Goal: Task Accomplishment & Management: Use online tool/utility

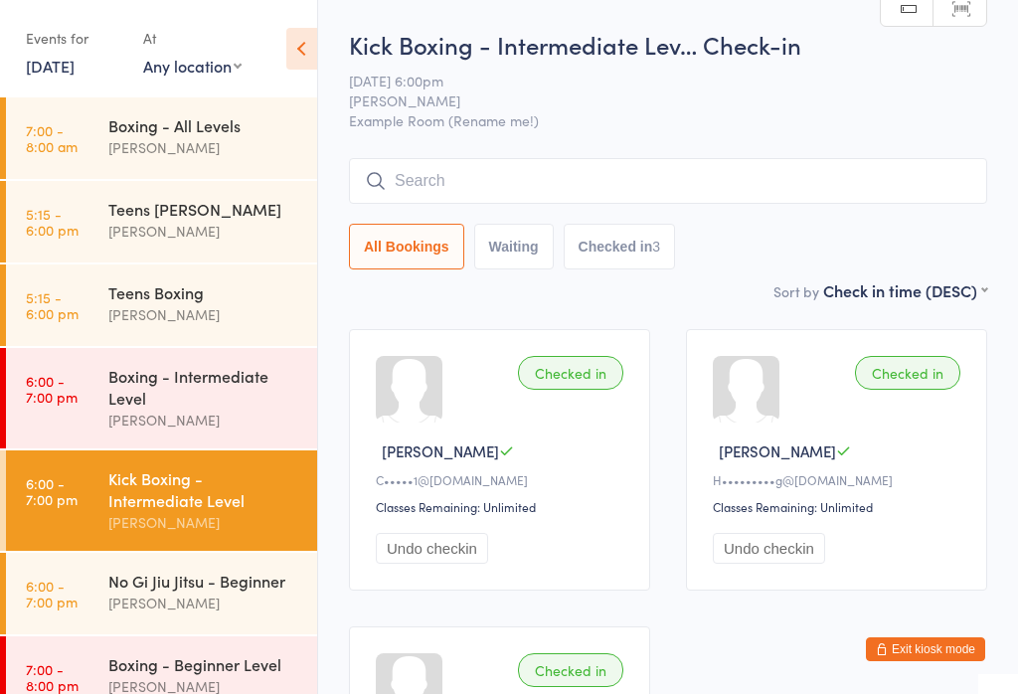
click at [236, 391] on div "Boxing - Intermediate Level" at bounding box center [204, 387] width 192 height 44
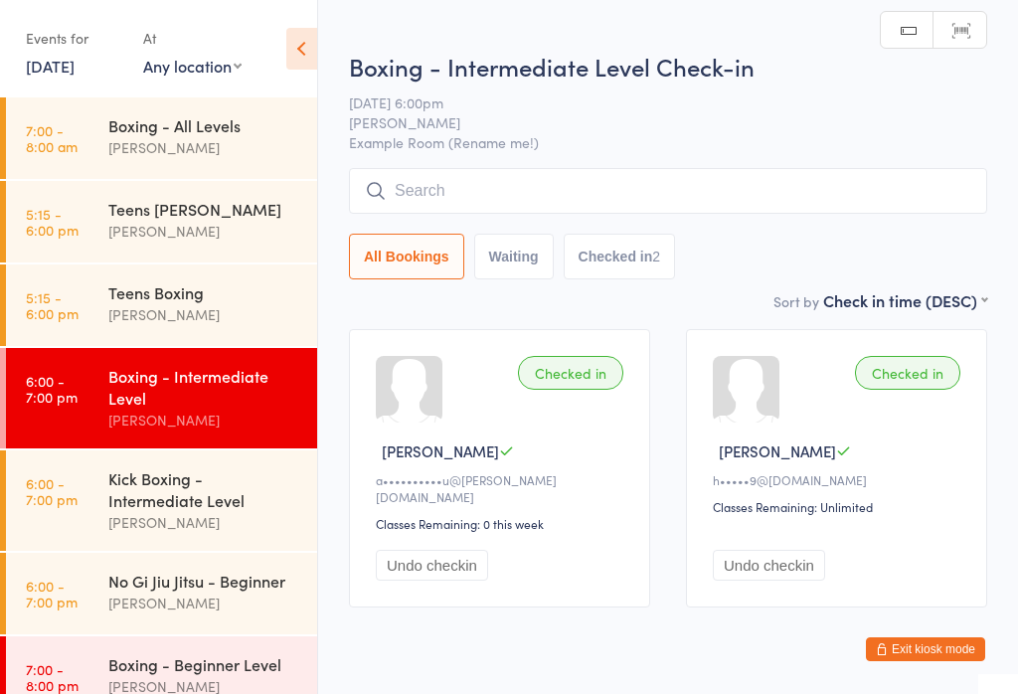
click at [249, 506] on div "Kick Boxing - Intermediate Level" at bounding box center [204, 489] width 192 height 44
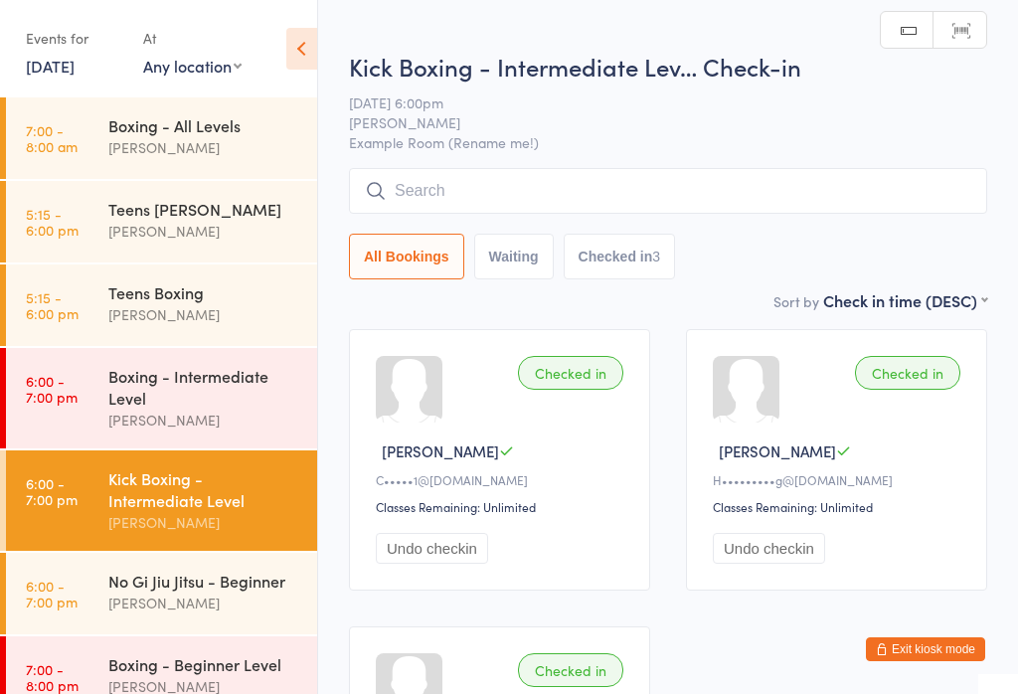
click at [771, 179] on input "search" at bounding box center [668, 191] width 638 height 46
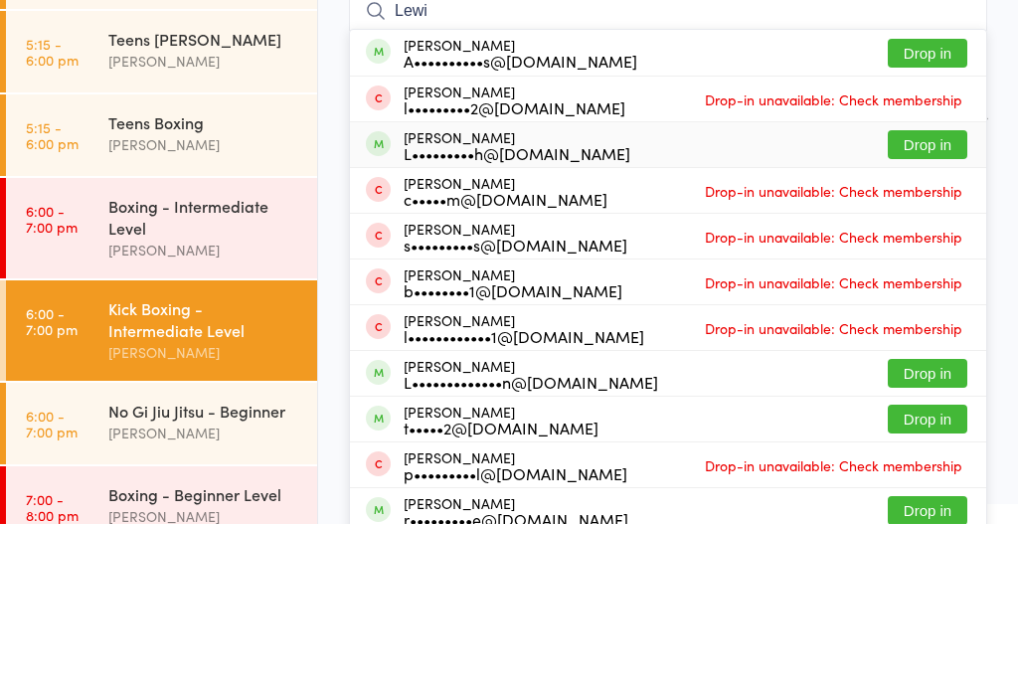
type input "Lewi"
click at [932, 300] on button "Drop in" at bounding box center [928, 314] width 80 height 29
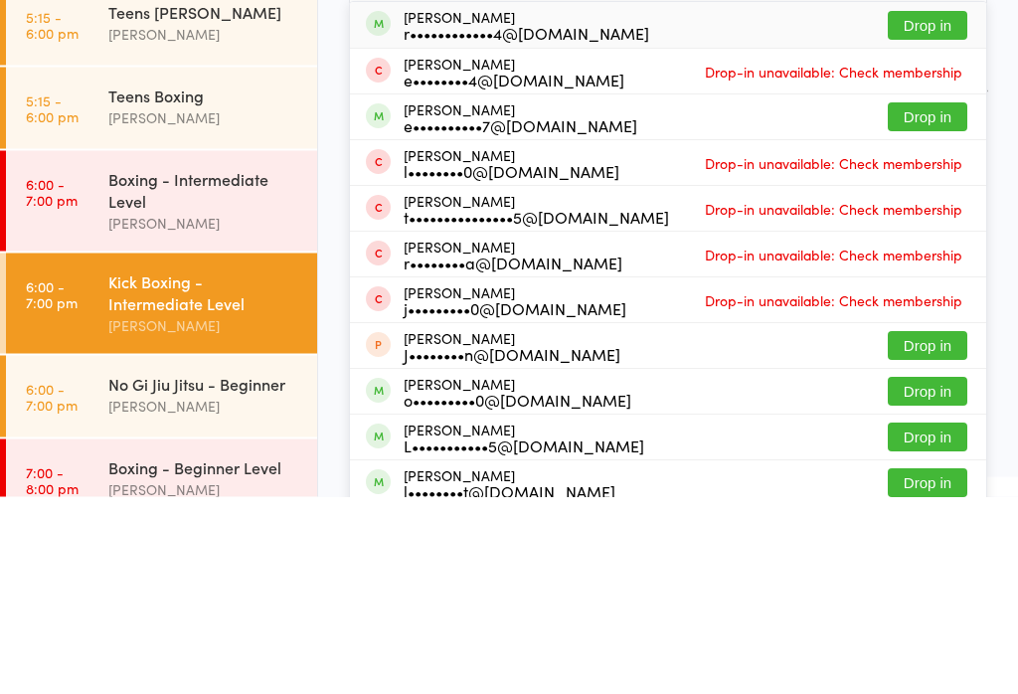
type input "[PERSON_NAME]"
click at [901, 209] on button "Drop in" at bounding box center [928, 223] width 80 height 29
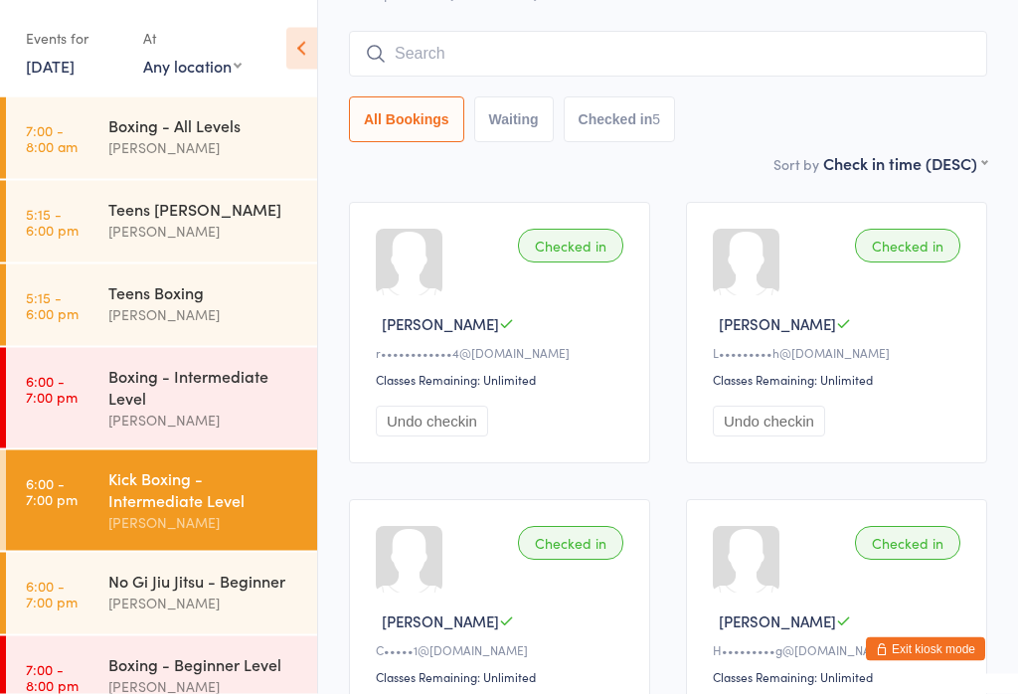
scroll to position [105, 0]
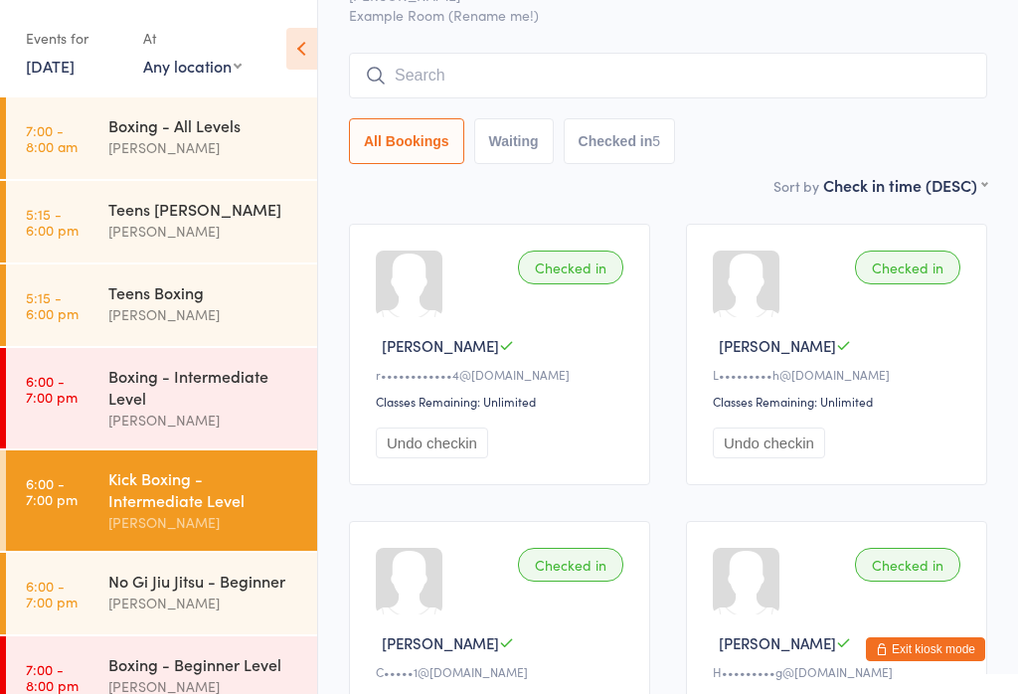
click at [666, 68] on input "search" at bounding box center [668, 76] width 638 height 46
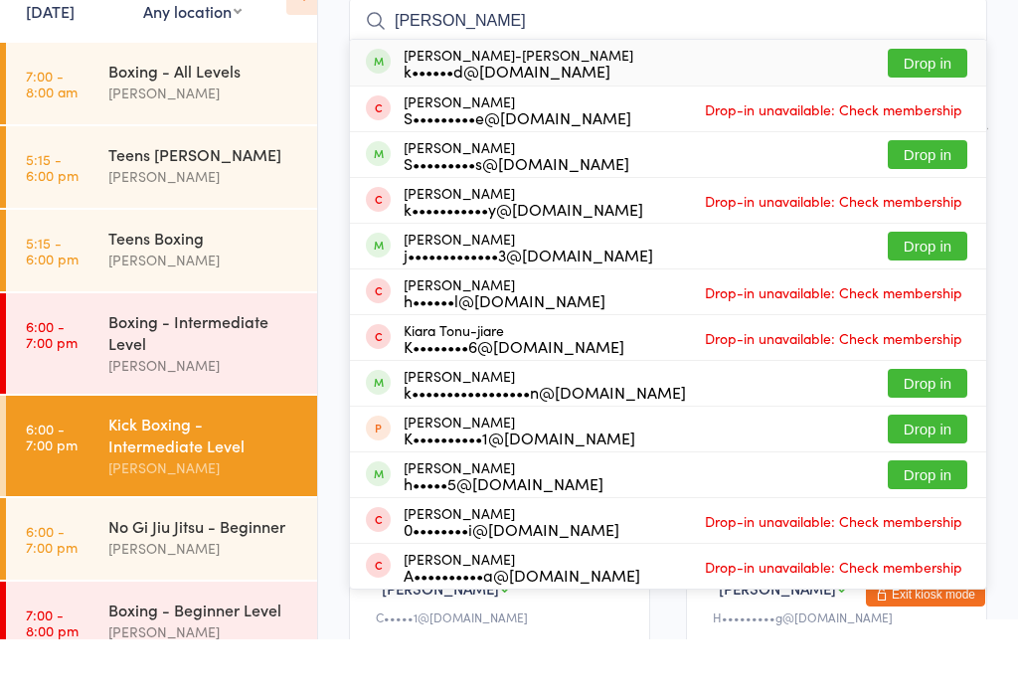
type input "[PERSON_NAME]"
click at [945, 103] on button "Drop in" at bounding box center [928, 117] width 80 height 29
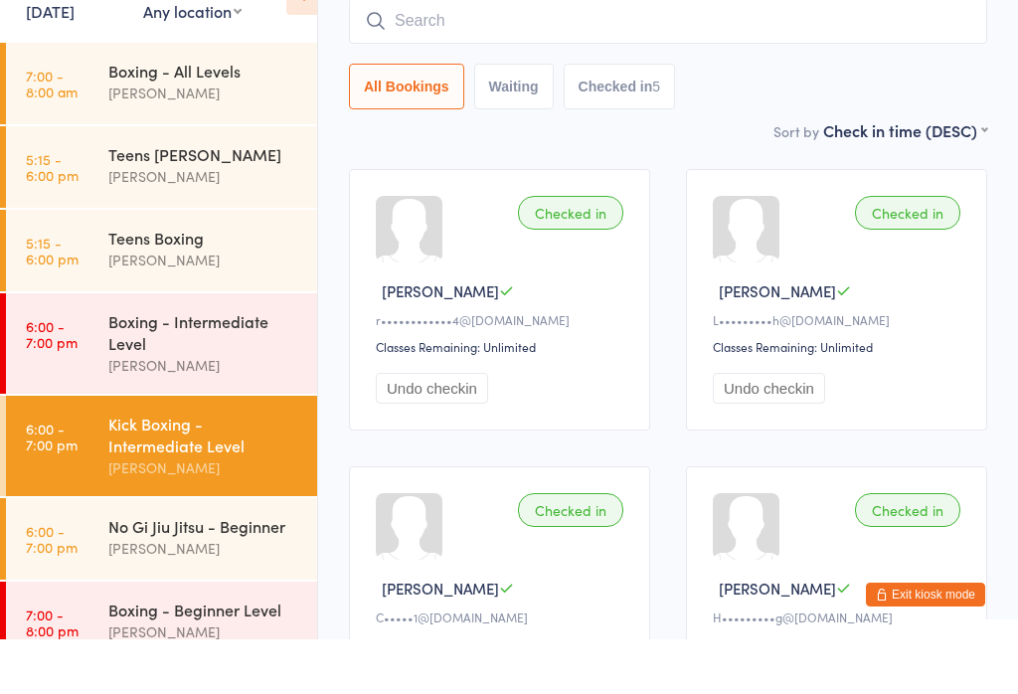
scroll to position [160, 0]
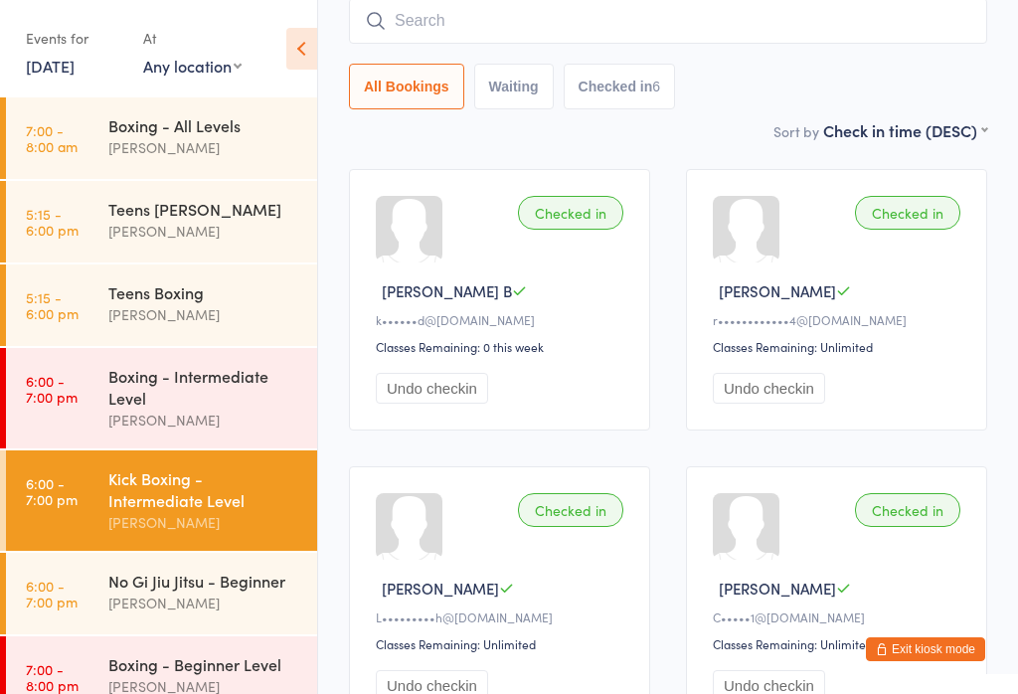
click at [194, 383] on div "Boxing - Intermediate Level" at bounding box center [204, 387] width 192 height 44
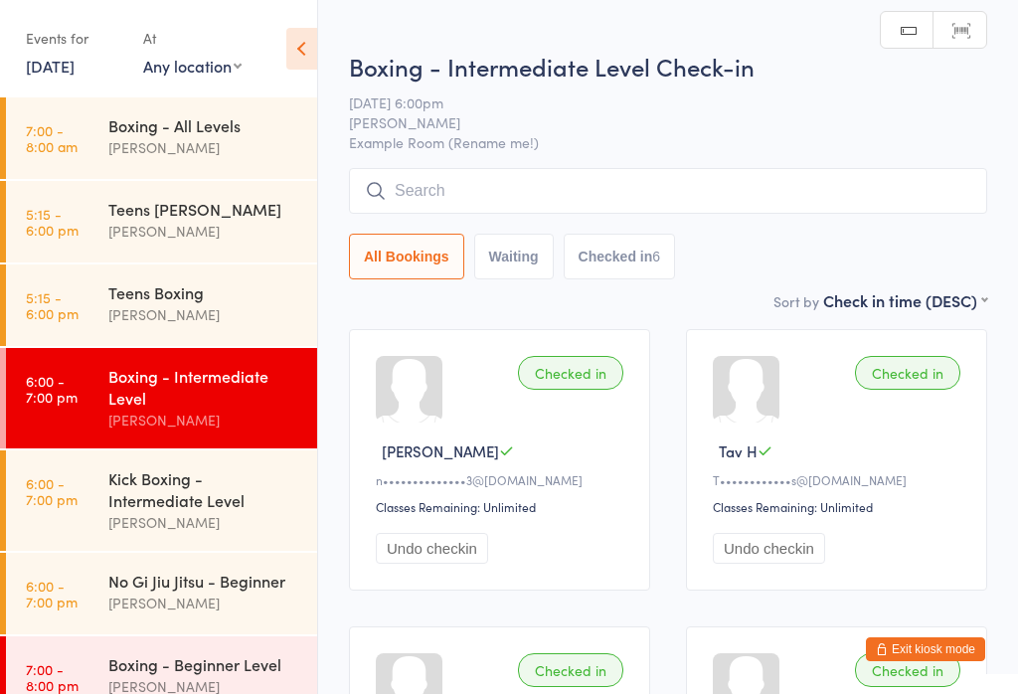
click at [502, 181] on input "search" at bounding box center [668, 191] width 638 height 46
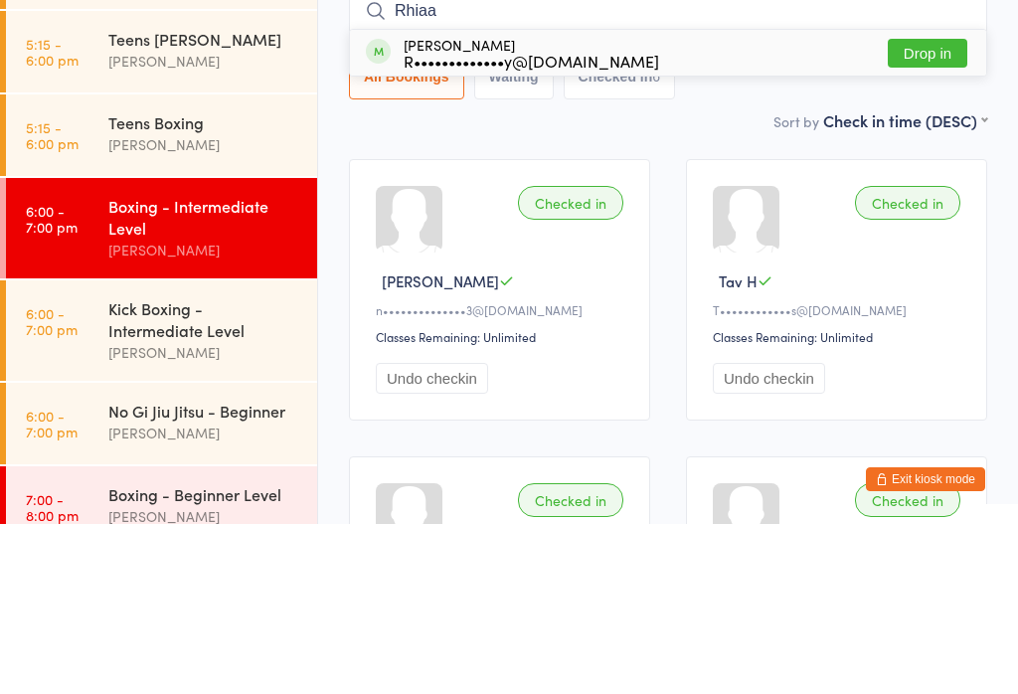
type input "Rhiaa"
click at [903, 209] on button "Drop in" at bounding box center [928, 223] width 80 height 29
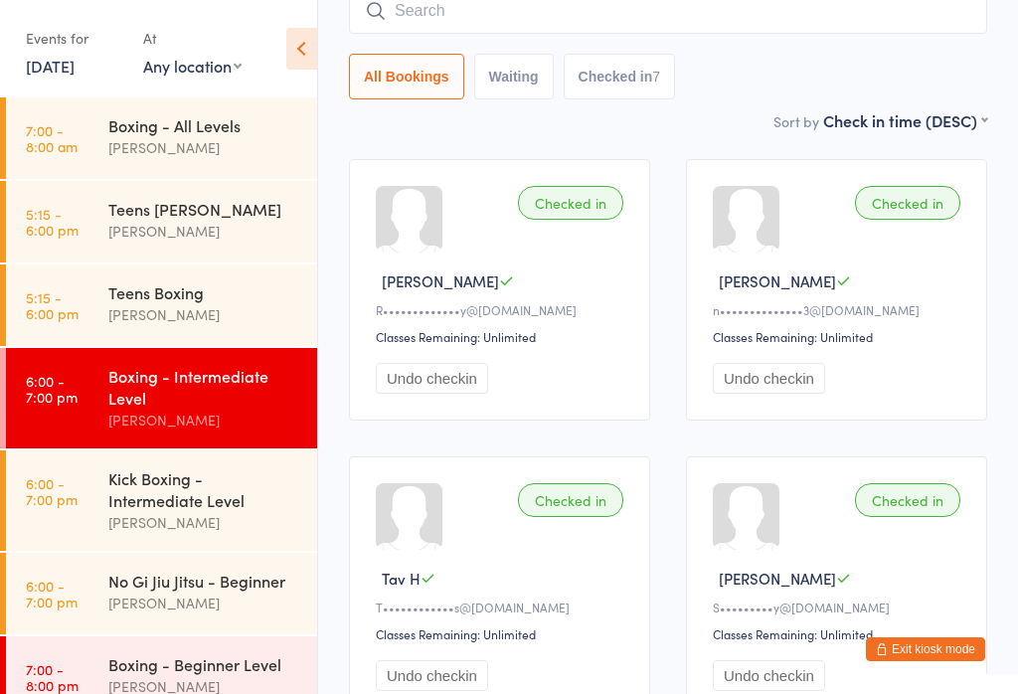
click at [120, 485] on div "Kick Boxing - Intermediate Level" at bounding box center [204, 489] width 192 height 44
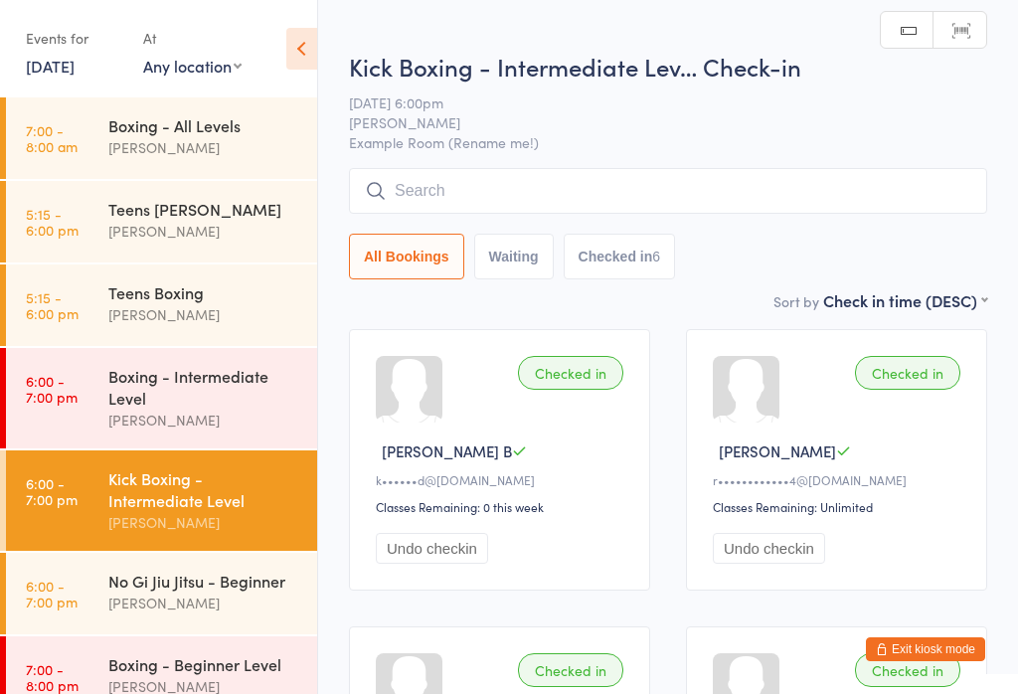
click at [399, 161] on div "Kick Boxing - Intermediate Lev… Check-in [DATE] 6:00pm [PERSON_NAME] Example Ro…" at bounding box center [668, 170] width 638 height 240
click at [405, 186] on input "search" at bounding box center [668, 191] width 638 height 46
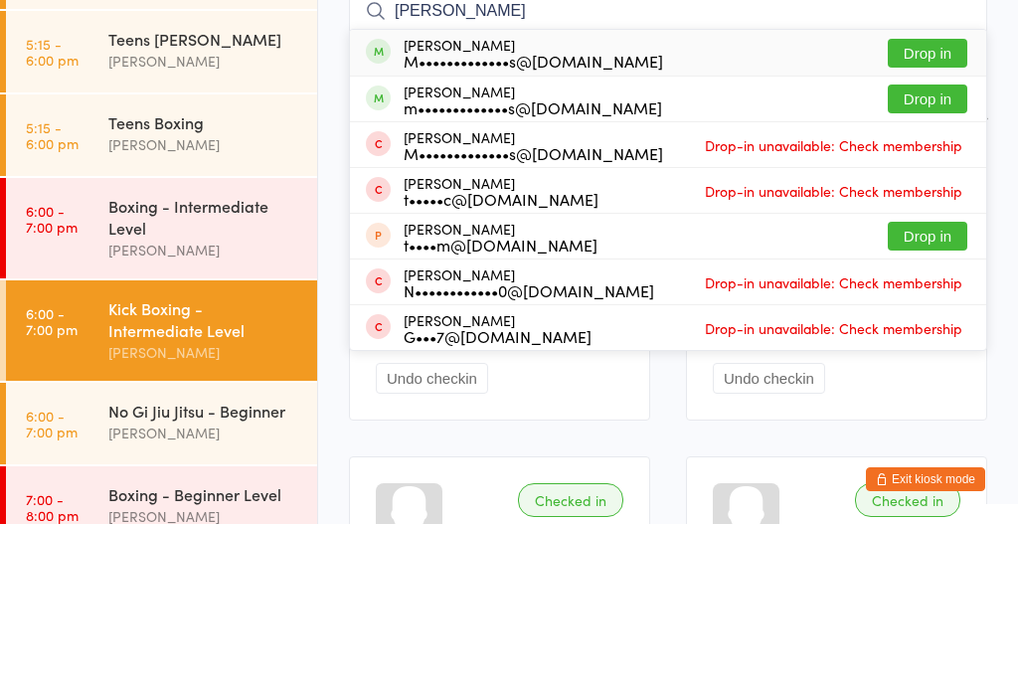
type input "[PERSON_NAME]"
click at [898, 255] on button "Drop in" at bounding box center [928, 269] width 80 height 29
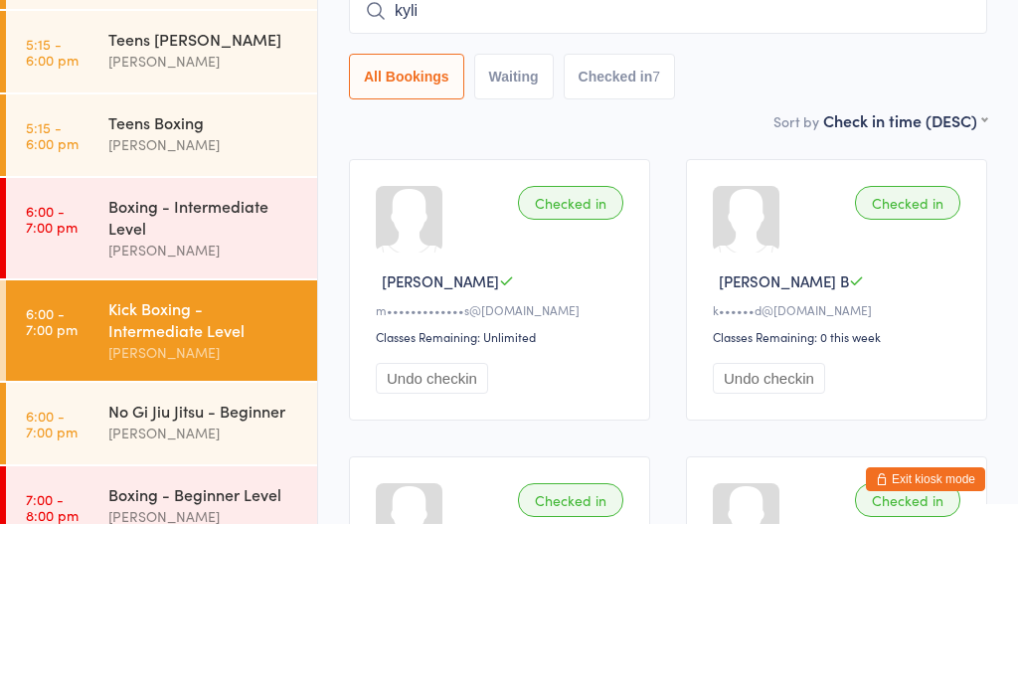
type input "[PERSON_NAME]"
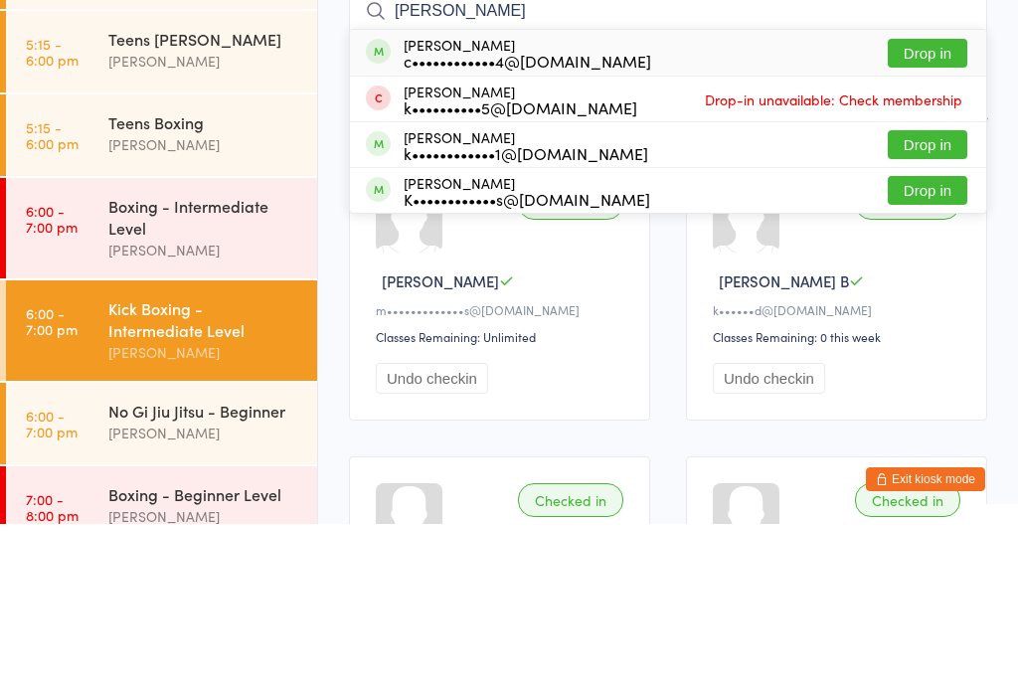
click at [241, 365] on div "Boxing - Intermediate Level" at bounding box center [204, 387] width 192 height 44
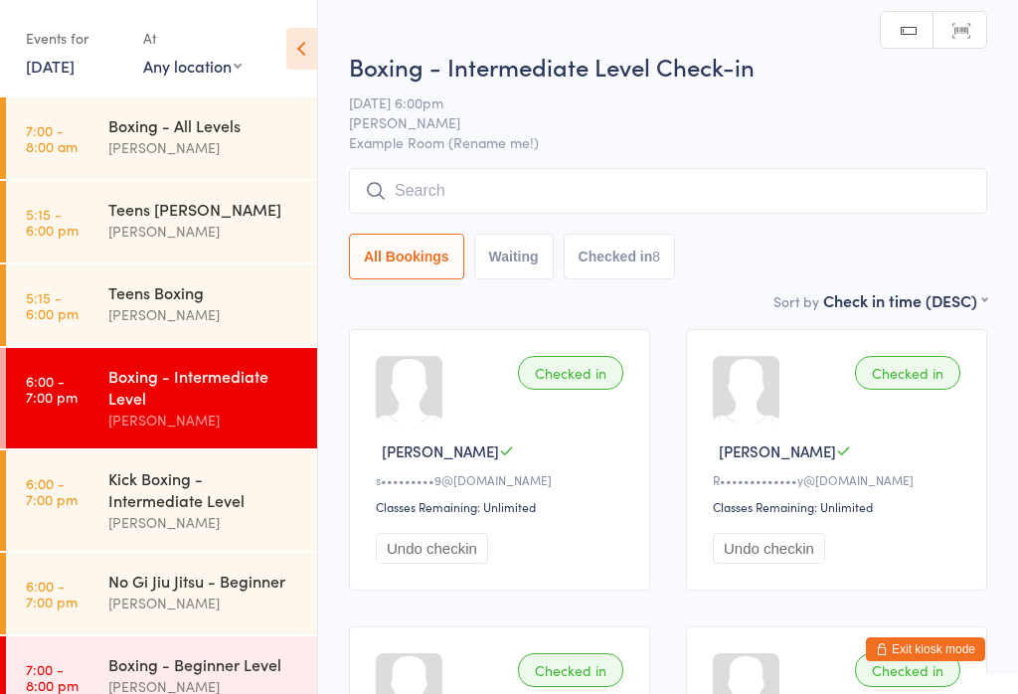
click at [551, 192] on input "search" at bounding box center [668, 191] width 638 height 46
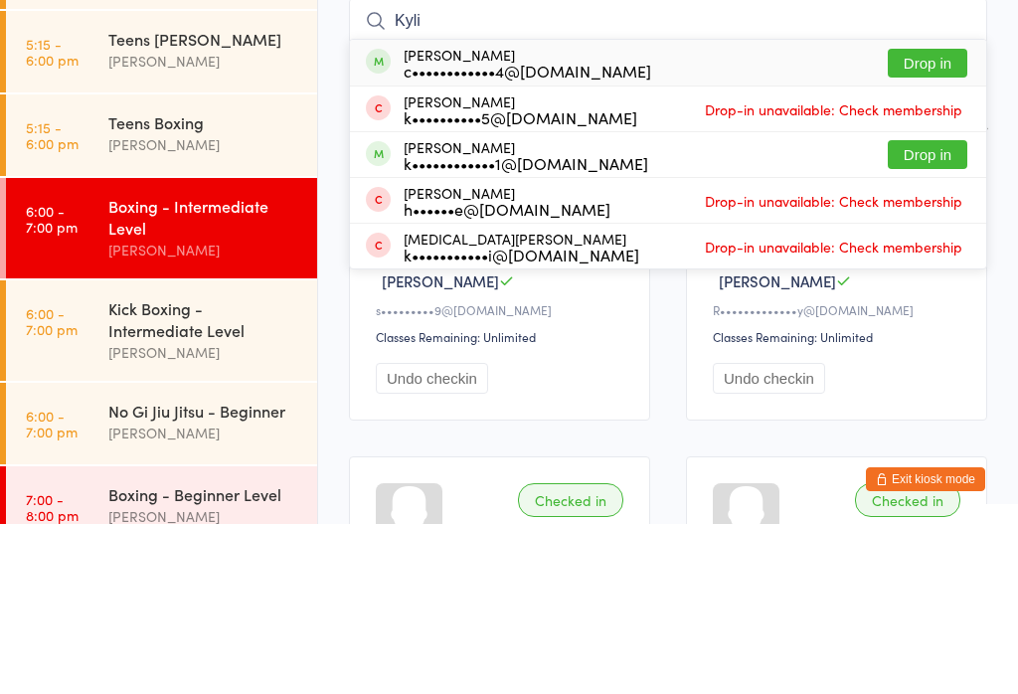
type input "Kyli"
click at [894, 219] on button "Drop in" at bounding box center [928, 233] width 80 height 29
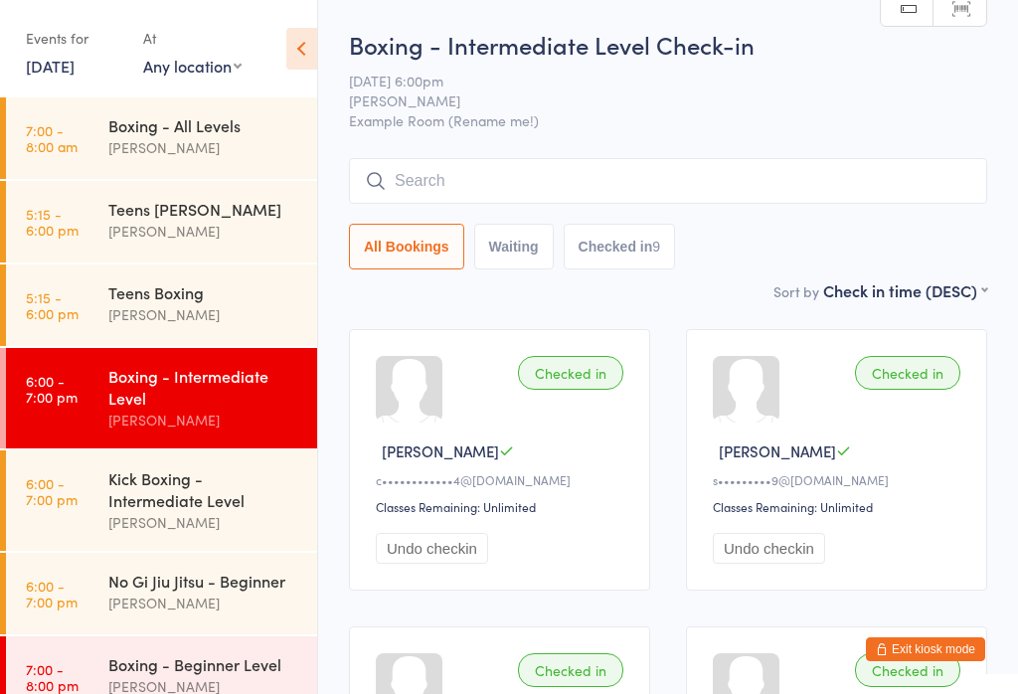
click at [633, 171] on input "search" at bounding box center [668, 181] width 638 height 46
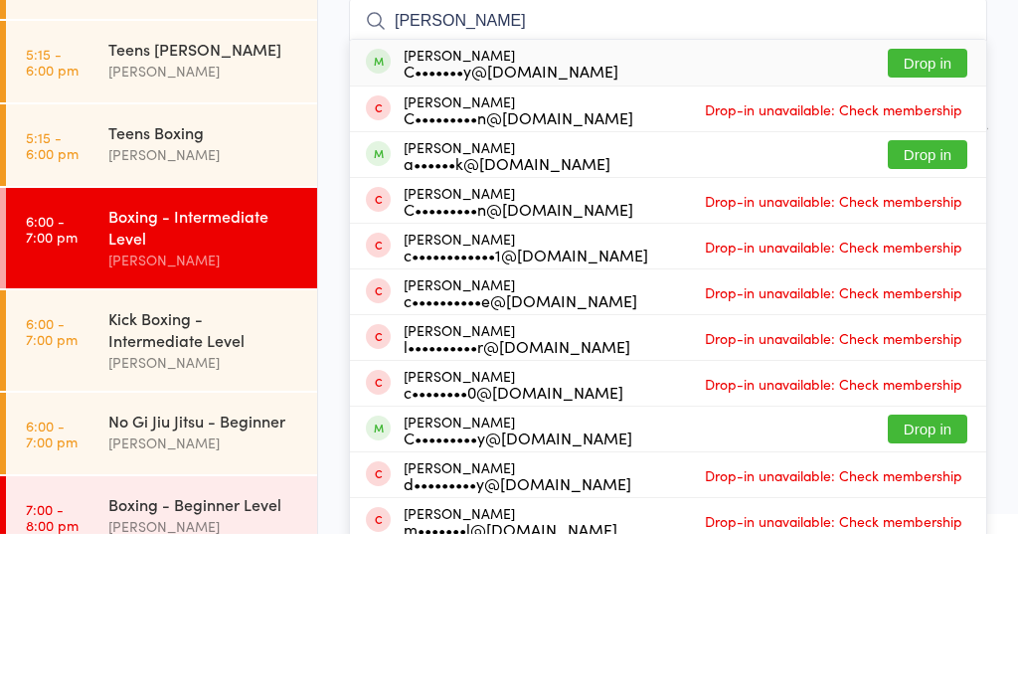
type input "[PERSON_NAME]"
click at [935, 209] on button "Drop in" at bounding box center [928, 223] width 80 height 29
type input "c"
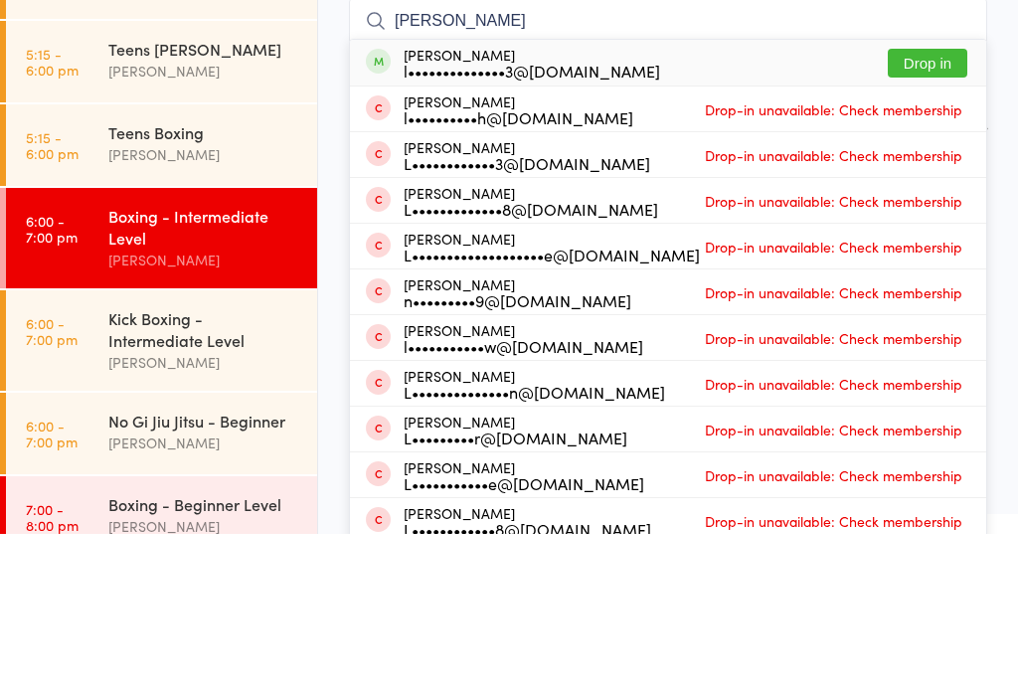
type input "[PERSON_NAME]"
click at [927, 209] on button "Drop in" at bounding box center [928, 223] width 80 height 29
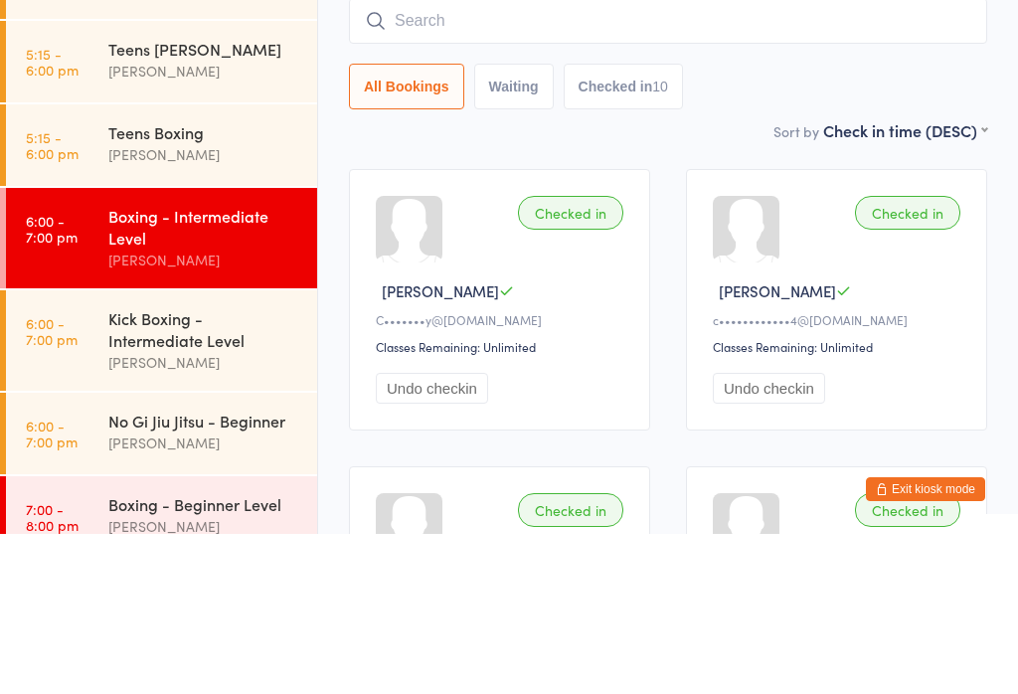
scroll to position [160, 0]
